Goal: Find specific page/section: Find specific page/section

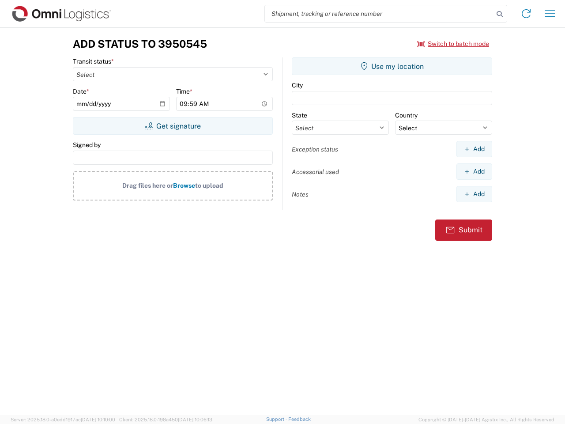
click at [379, 14] on input "search" at bounding box center [379, 13] width 229 height 17
click at [499, 14] on icon at bounding box center [499, 14] width 12 height 12
click at [526, 14] on icon at bounding box center [526, 14] width 14 height 14
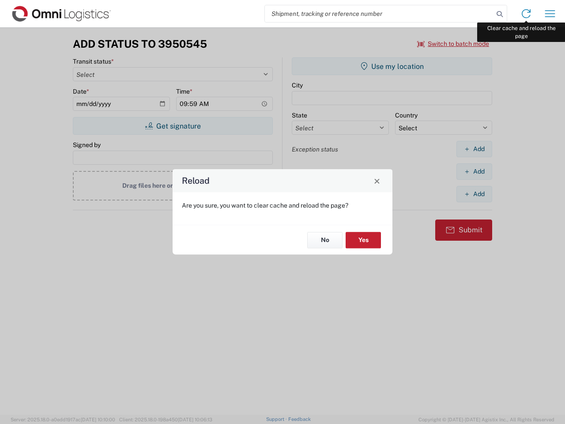
click at [550, 14] on div "Reload Are you sure, you want to clear cache and reload the page? No Yes" at bounding box center [282, 212] width 565 height 424
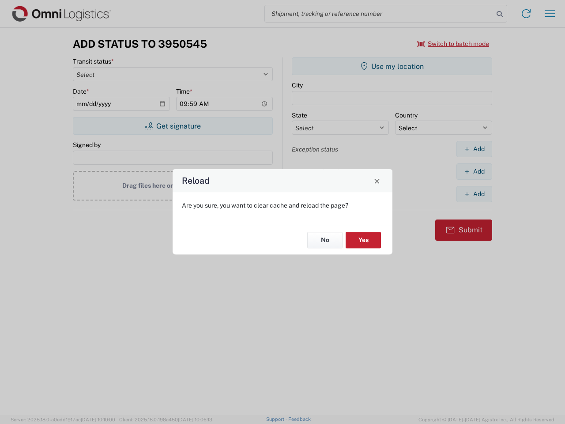
click at [453, 44] on div "Reload Are you sure, you want to clear cache and reload the page? No Yes" at bounding box center [282, 212] width 565 height 424
click at [172, 126] on div "Reload Are you sure, you want to clear cache and reload the page? No Yes" at bounding box center [282, 212] width 565 height 424
click at [392, 66] on div "Reload Are you sure, you want to clear cache and reload the page? No Yes" at bounding box center [282, 212] width 565 height 424
click at [474, 149] on div "Reload Are you sure, you want to clear cache and reload the page? No Yes" at bounding box center [282, 212] width 565 height 424
click at [474, 171] on div "Reload Are you sure, you want to clear cache and reload the page? No Yes" at bounding box center [282, 212] width 565 height 424
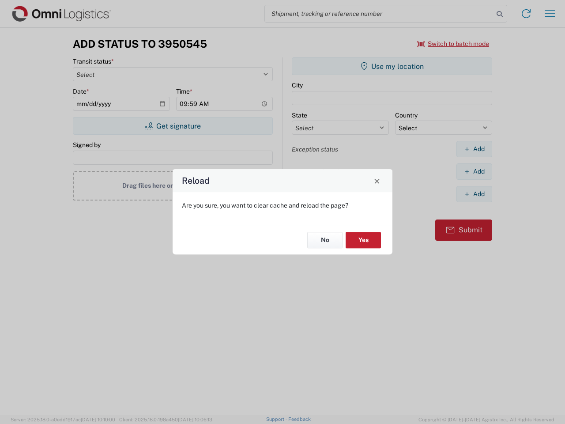
click at [474, 194] on div "Reload Are you sure, you want to clear cache and reload the page? No Yes" at bounding box center [282, 212] width 565 height 424
